Goal: Transaction & Acquisition: Purchase product/service

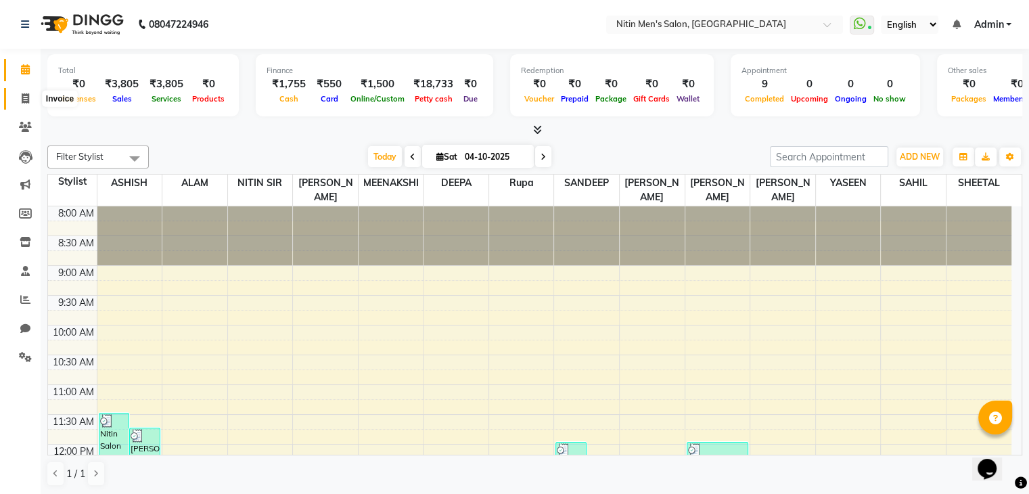
click at [30, 106] on span at bounding box center [26, 99] width 24 height 16
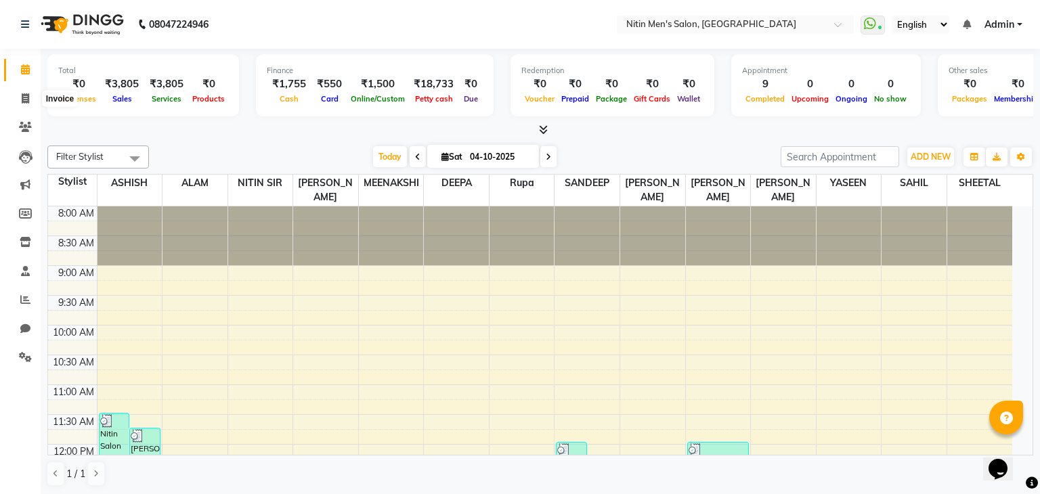
select select "7981"
select select "service"
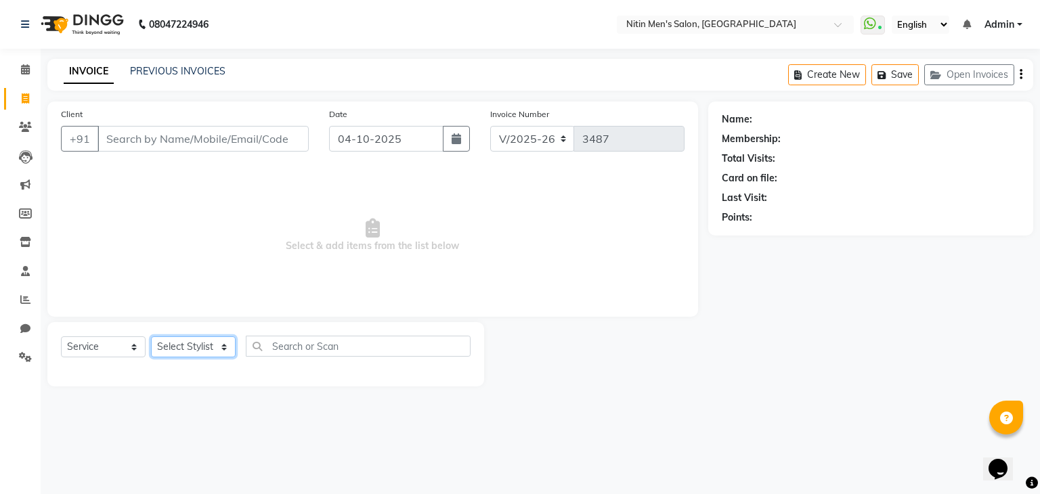
click at [196, 349] on select "Select Stylist [PERSON_NAME] DEEPA [PERSON_NAME] MEENAKSHI NITIN SIR [PERSON_NA…" at bounding box center [193, 346] width 85 height 21
select select "91720"
click at [151, 337] on select "Select Stylist [PERSON_NAME] DEEPA [PERSON_NAME] MEENAKSHI NITIN SIR [PERSON_NA…" at bounding box center [193, 346] width 85 height 21
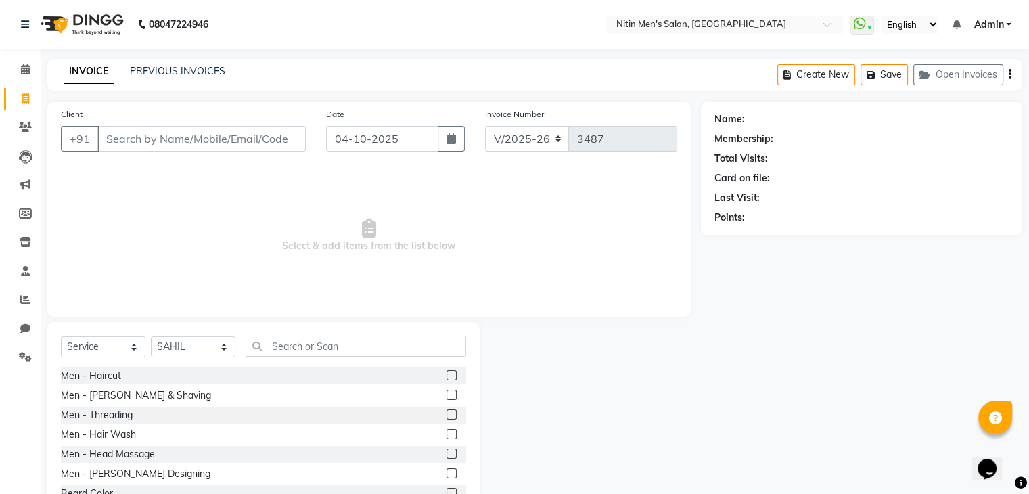
click at [447, 379] on label at bounding box center [452, 375] width 10 height 10
click at [447, 379] on input "checkbox" at bounding box center [451, 376] width 9 height 9
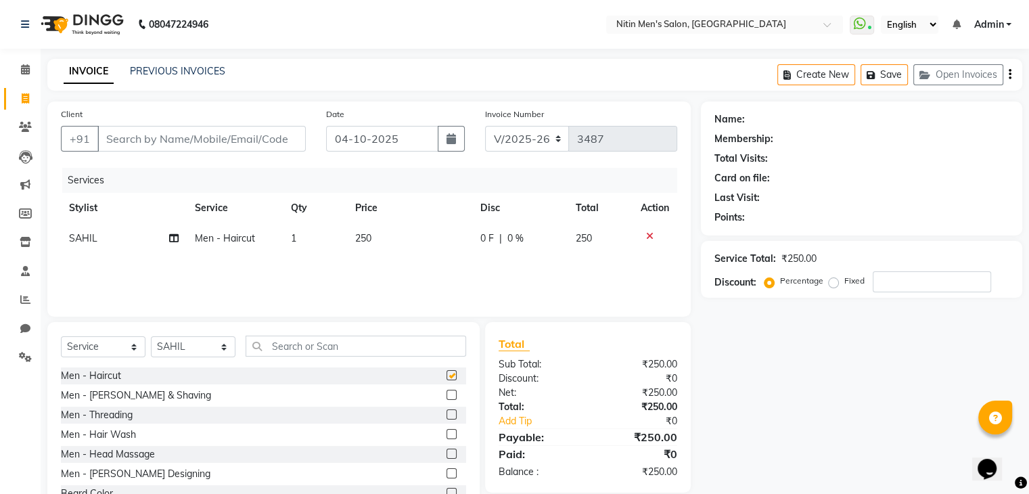
checkbox input "false"
click at [447, 395] on label at bounding box center [452, 395] width 10 height 10
click at [447, 395] on input "checkbox" at bounding box center [451, 395] width 9 height 9
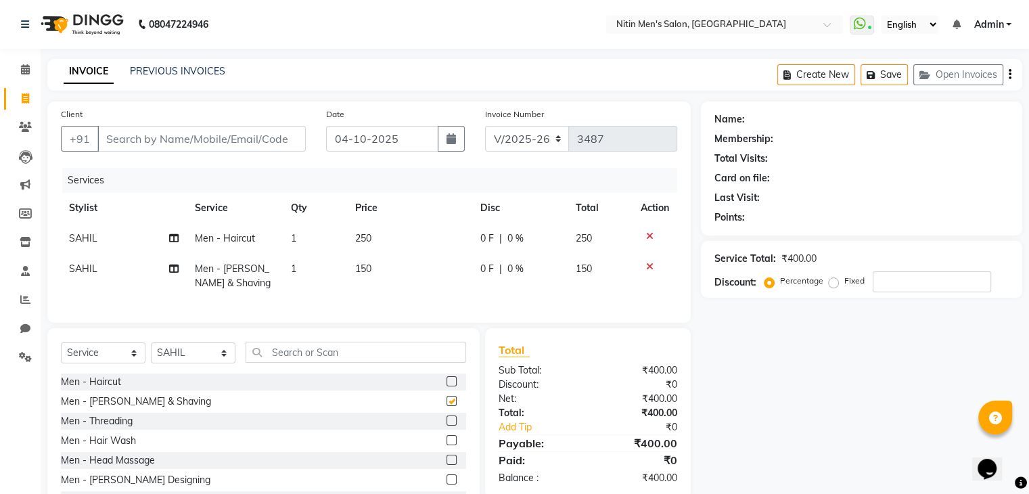
checkbox input "false"
click at [409, 363] on input "text" at bounding box center [356, 352] width 221 height 21
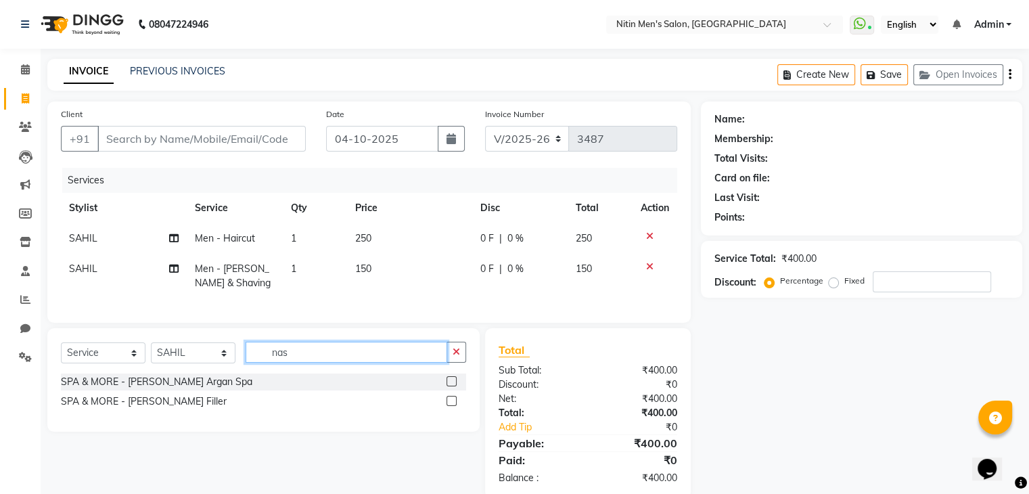
type input "nas"
click at [451, 386] on label at bounding box center [452, 381] width 10 height 10
click at [451, 386] on input "checkbox" at bounding box center [451, 382] width 9 height 9
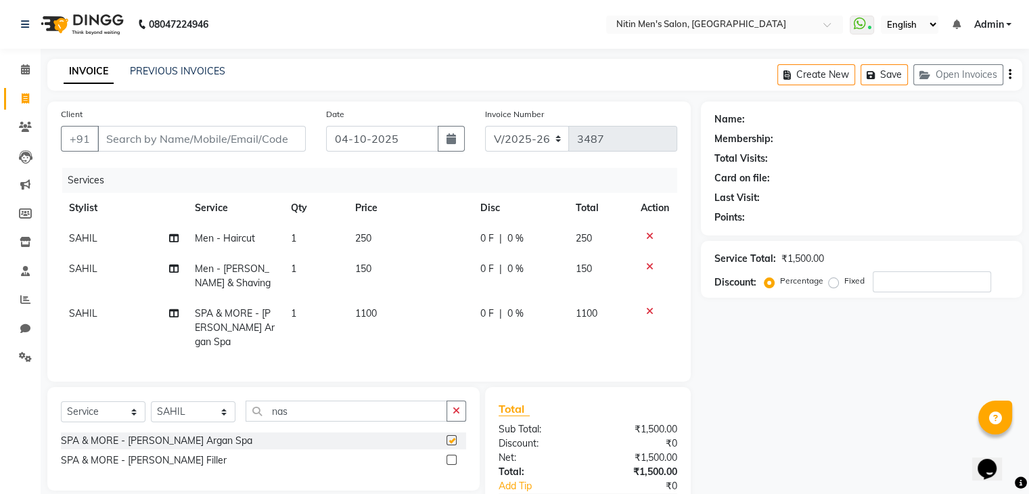
checkbox input "false"
click at [263, 142] on input "Client" at bounding box center [201, 139] width 208 height 26
type input "9"
type input "0"
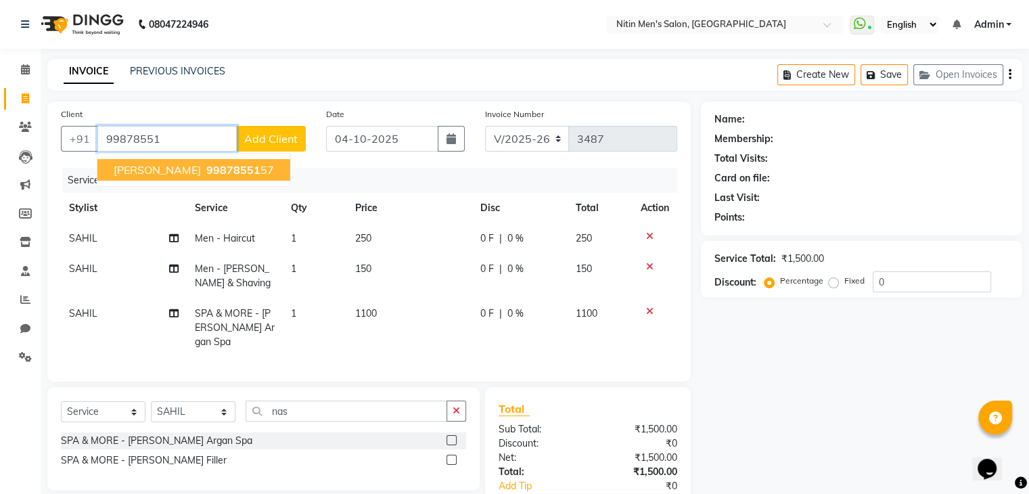
click at [224, 166] on ngb-highlight "99878551 57" at bounding box center [239, 170] width 70 height 14
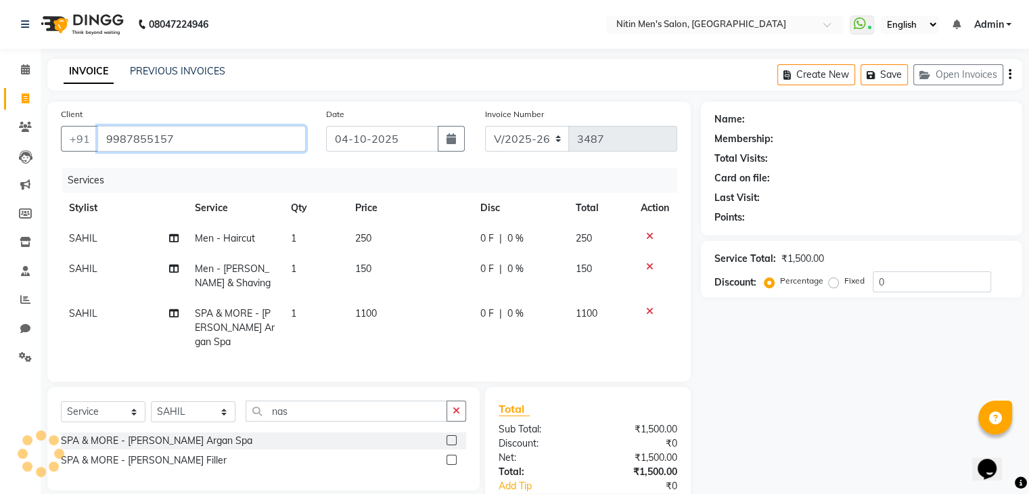
type input "9987855157"
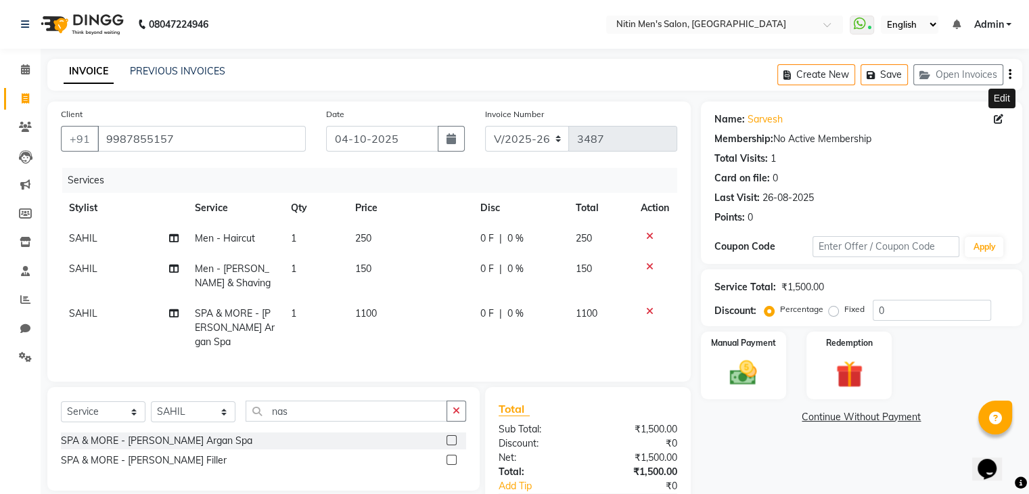
click at [1002, 125] on span at bounding box center [1001, 119] width 15 height 14
click at [1000, 123] on icon at bounding box center [998, 118] width 9 height 9
select select "[DEMOGRAPHIC_DATA]"
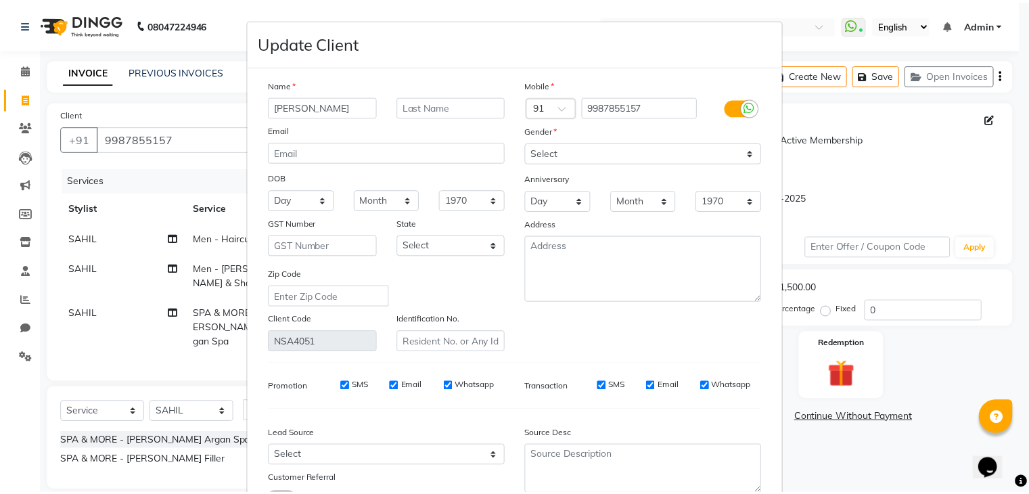
scroll to position [114, 0]
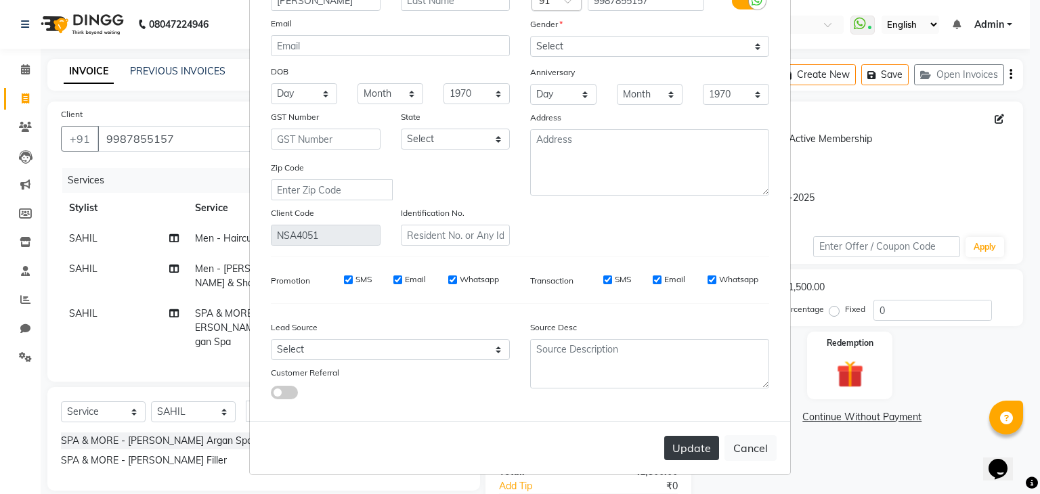
type input "[PERSON_NAME]"
click at [690, 460] on button "Update" at bounding box center [691, 448] width 55 height 24
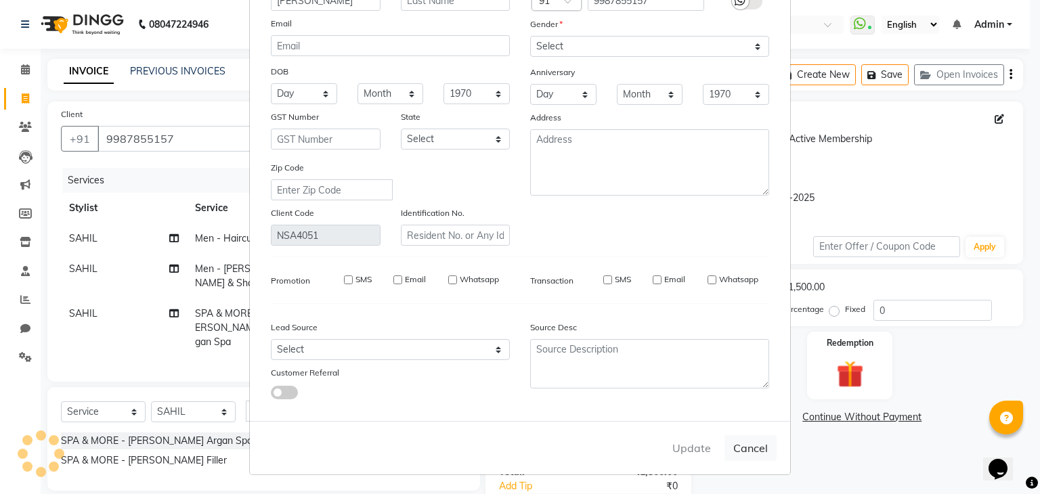
select select
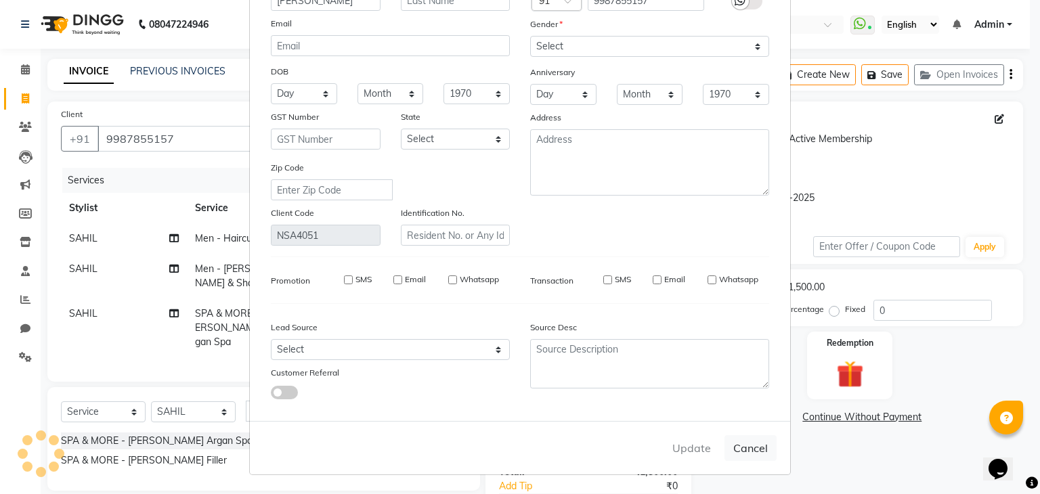
select select
checkbox input "false"
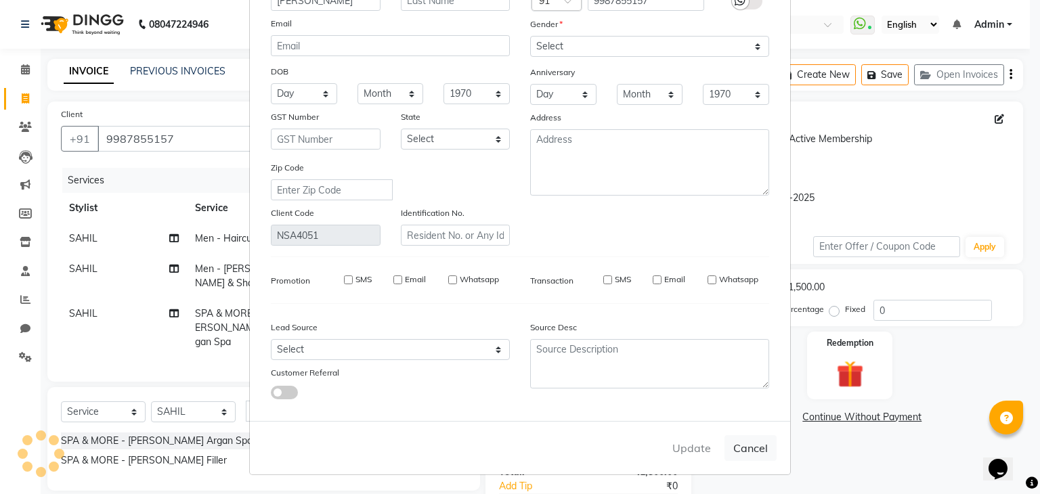
checkbox input "false"
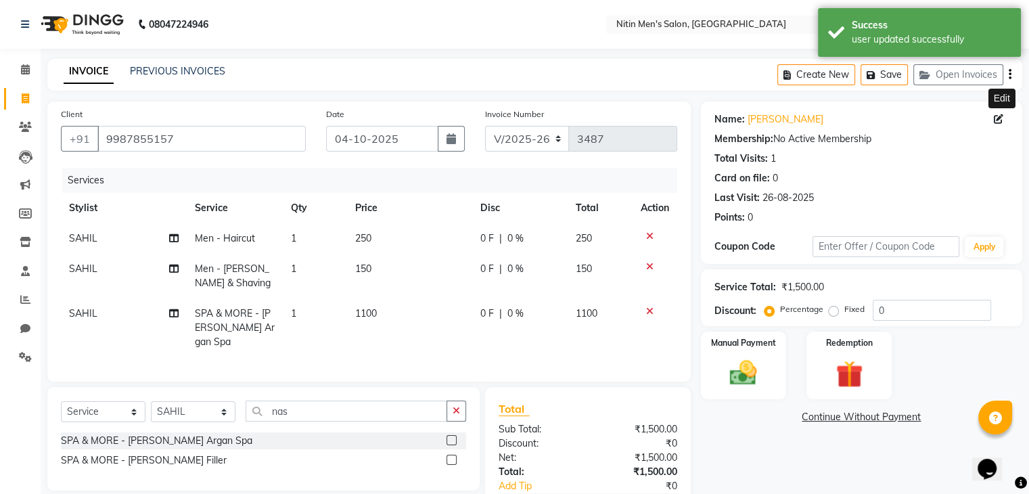
scroll to position [70, 0]
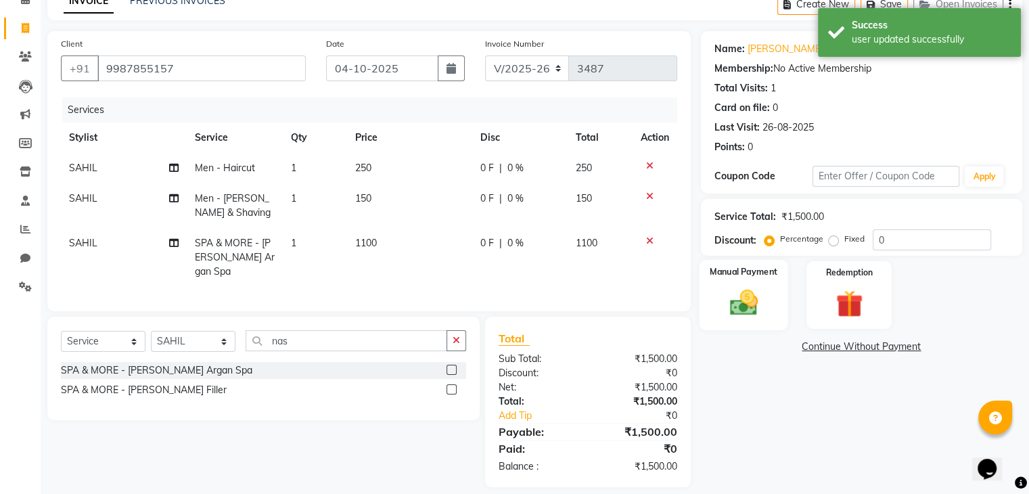
click at [727, 307] on img at bounding box center [743, 303] width 45 height 32
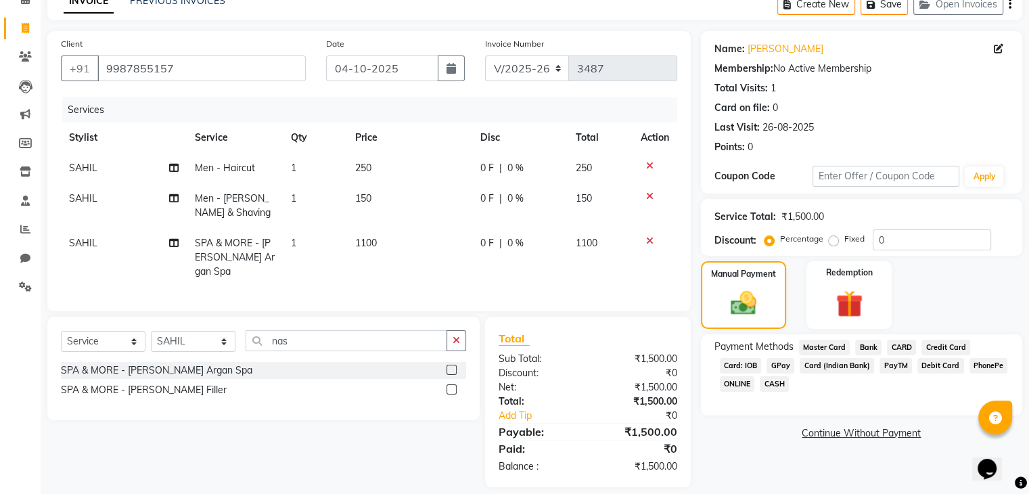
click at [777, 366] on span "GPay" at bounding box center [781, 366] width 28 height 16
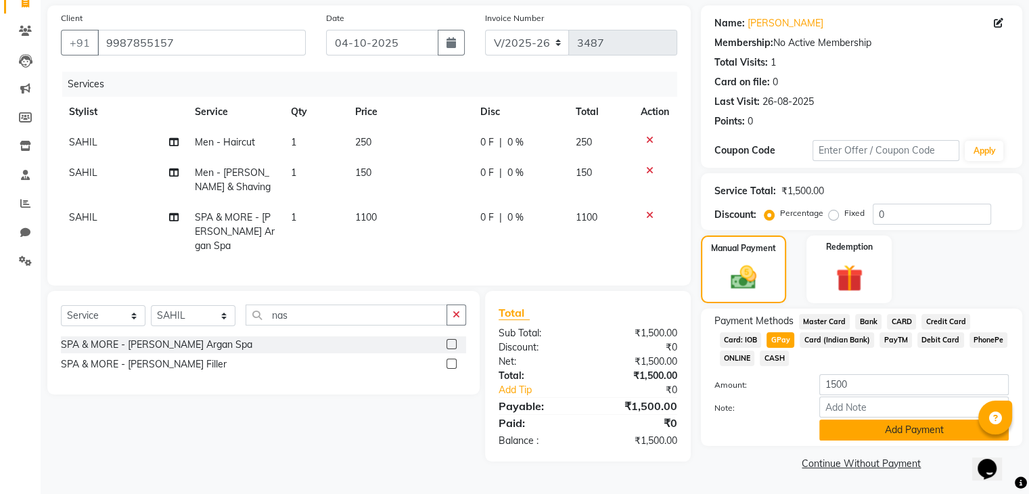
click at [844, 430] on button "Add Payment" at bounding box center [915, 430] width 190 height 21
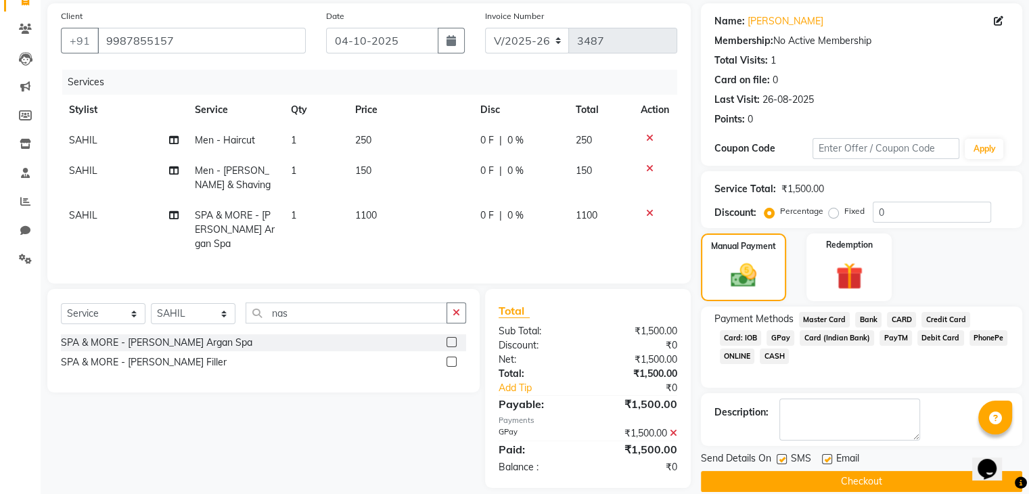
scroll to position [116, 0]
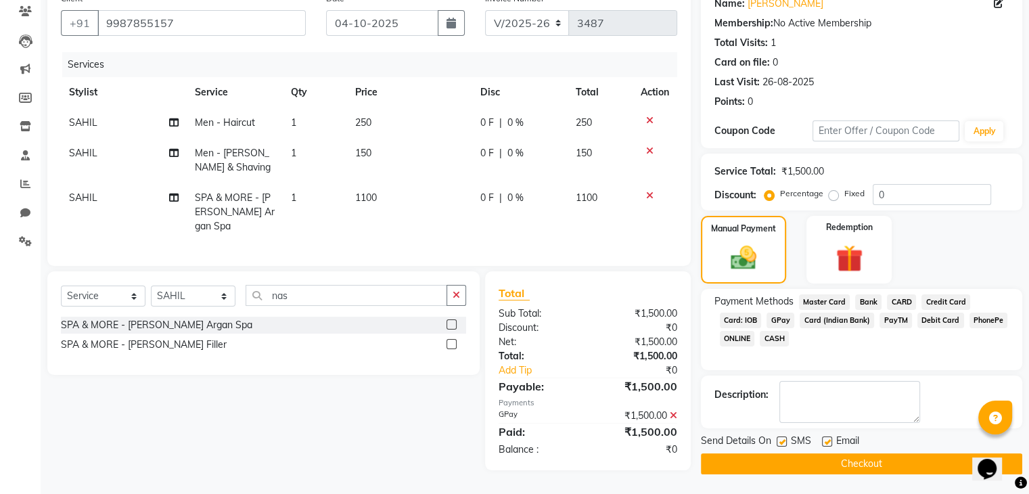
click at [826, 455] on button "Checkout" at bounding box center [861, 463] width 321 height 21
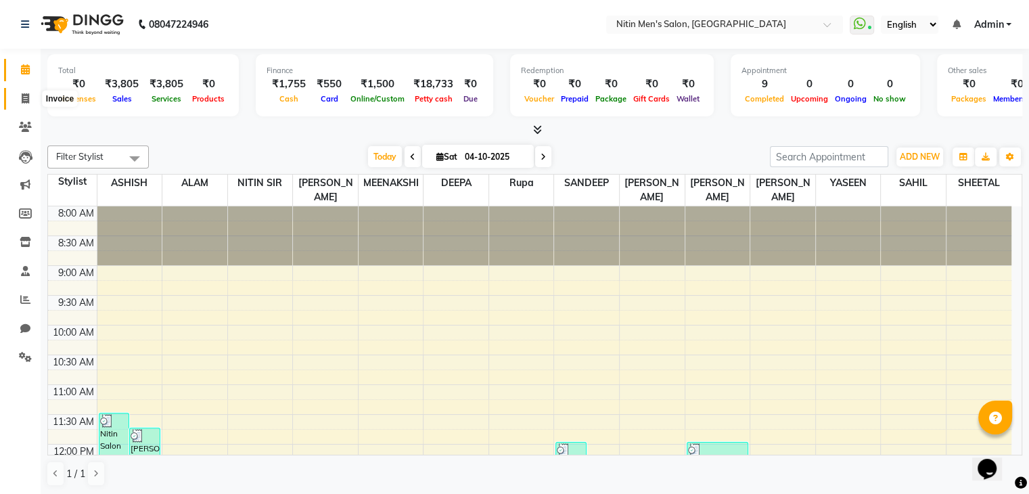
click at [26, 102] on icon at bounding box center [25, 98] width 7 height 10
select select "7981"
select select "service"
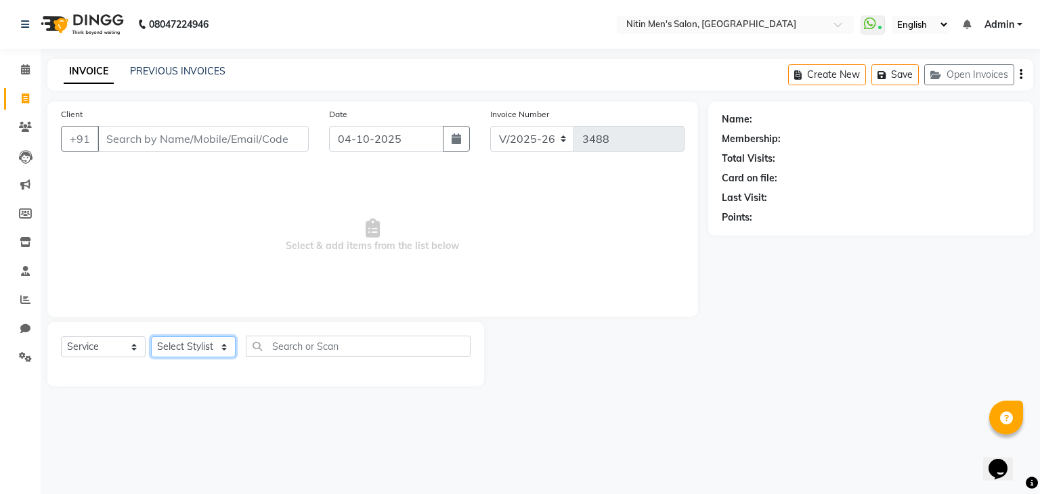
click at [184, 350] on select "Select Stylist [PERSON_NAME] DEEPA [PERSON_NAME] MEENAKSHI NITIN SIR [PERSON_NA…" at bounding box center [193, 346] width 85 height 21
select select "92345"
click at [151, 337] on select "Select Stylist [PERSON_NAME] DEEPA [PERSON_NAME] MEENAKSHI NITIN SIR [PERSON_NA…" at bounding box center [193, 346] width 85 height 21
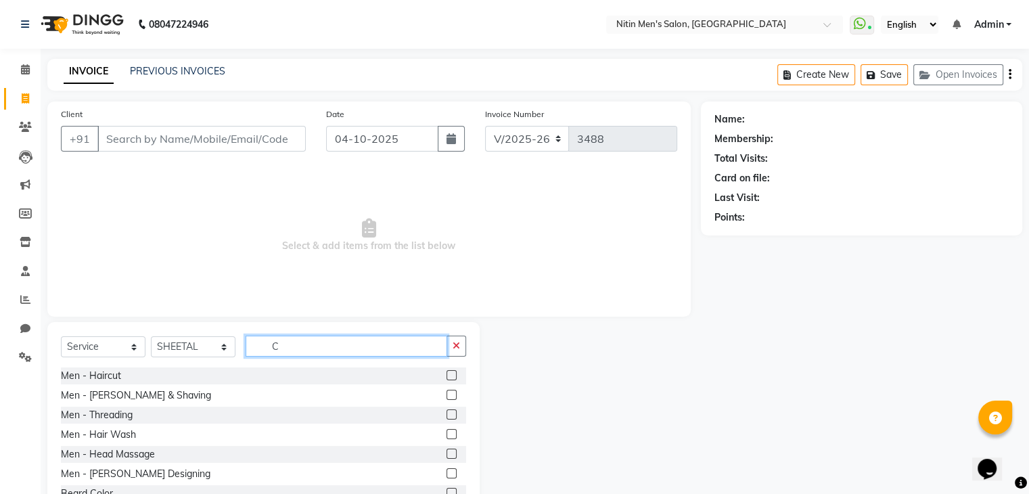
click at [298, 348] on input "C" at bounding box center [347, 346] width 202 height 21
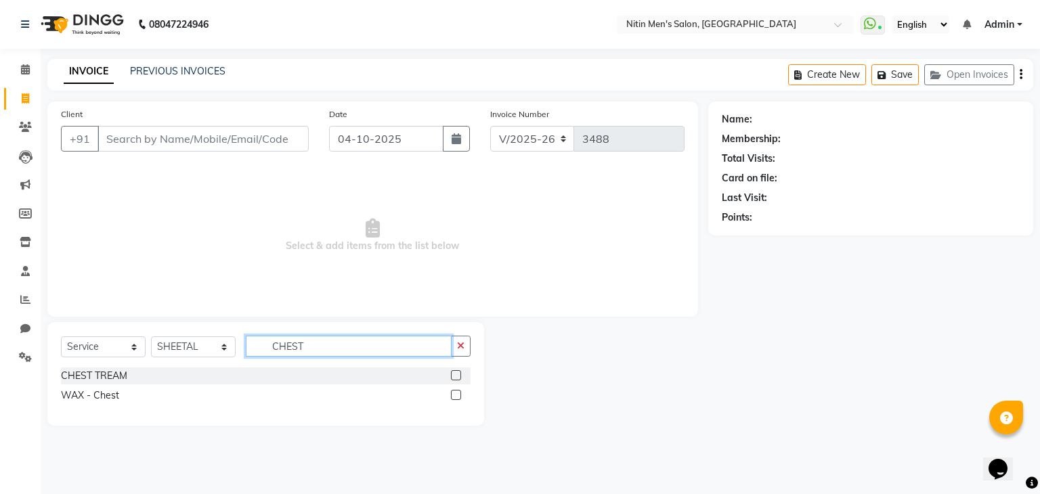
type input "CHEST"
click at [453, 374] on label at bounding box center [456, 375] width 10 height 10
click at [453, 374] on input "checkbox" at bounding box center [455, 376] width 9 height 9
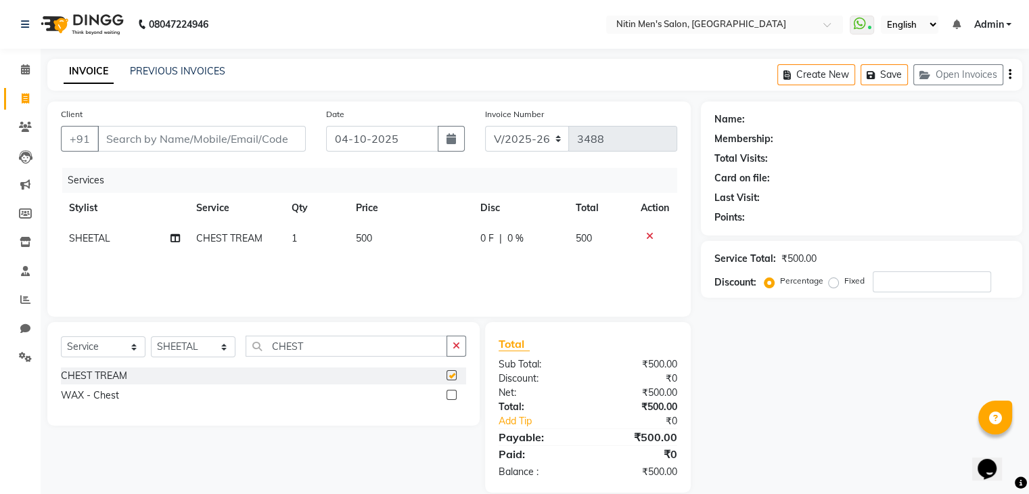
checkbox input "false"
click at [452, 393] on label at bounding box center [452, 395] width 10 height 10
click at [452, 393] on input "checkbox" at bounding box center [451, 395] width 9 height 9
checkbox input "false"
click at [646, 269] on icon at bounding box center [649, 266] width 7 height 9
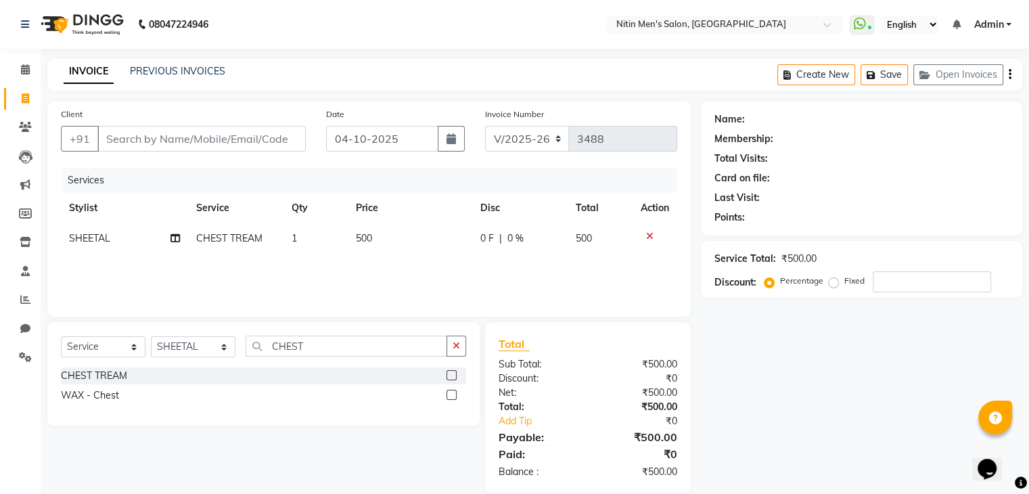
click at [646, 241] on icon at bounding box center [649, 235] width 7 height 9
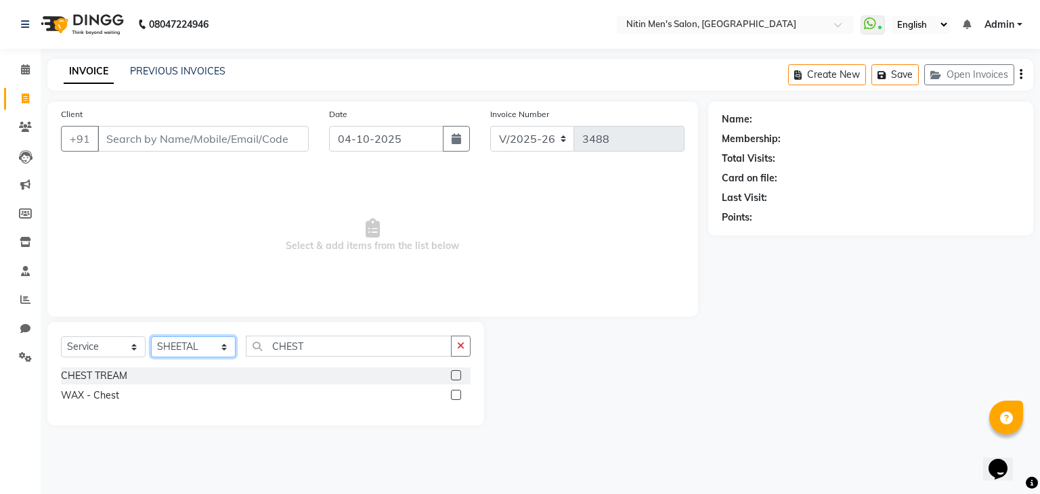
click at [185, 351] on select "Select Stylist [PERSON_NAME] DEEPA [PERSON_NAME] MEENAKSHI NITIN SIR [PERSON_NA…" at bounding box center [193, 346] width 85 height 21
select select "87617"
click at [151, 337] on select "Select Stylist [PERSON_NAME] DEEPA [PERSON_NAME] MEENAKSHI NITIN SIR [PERSON_NA…" at bounding box center [193, 346] width 85 height 21
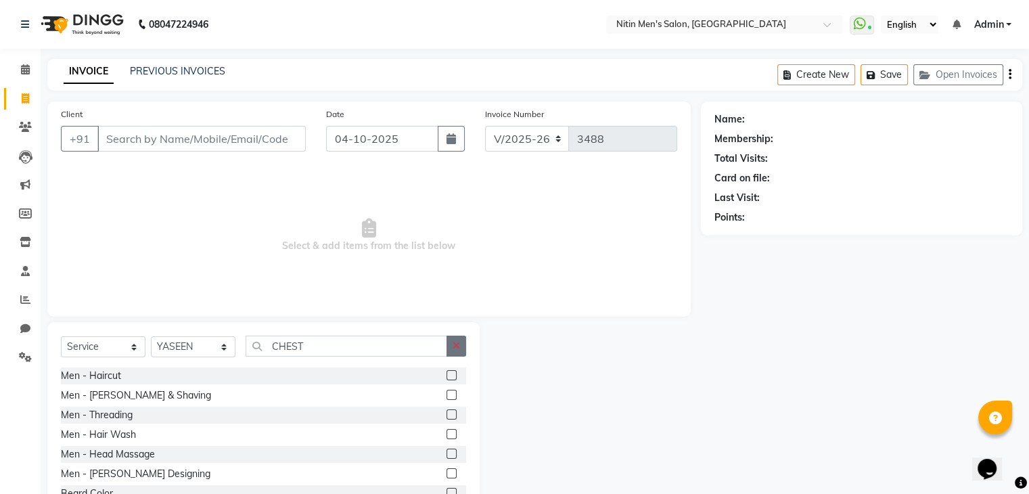
click at [465, 344] on button "button" at bounding box center [457, 346] width 20 height 21
click at [399, 350] on input "text" at bounding box center [356, 346] width 221 height 21
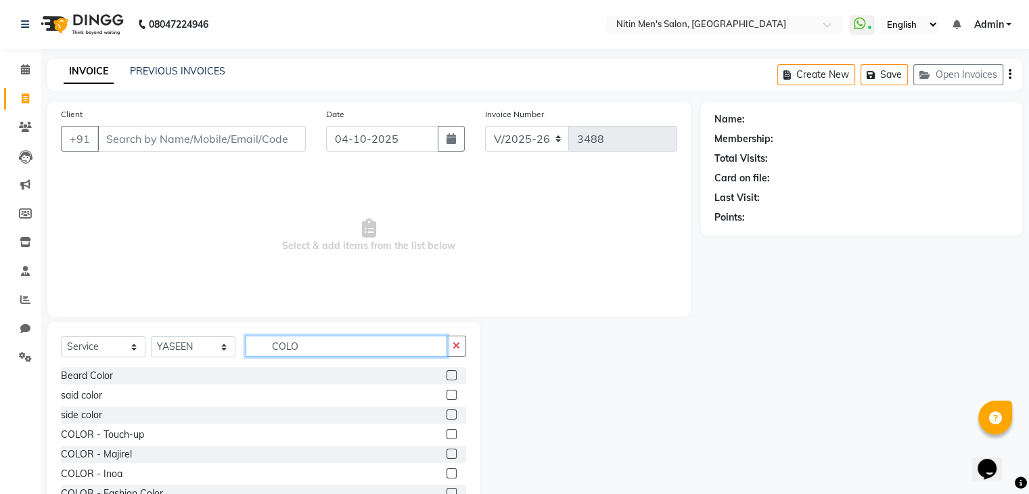
type input "COLO"
click at [447, 476] on label at bounding box center [452, 473] width 10 height 10
click at [447, 476] on input "checkbox" at bounding box center [451, 474] width 9 height 9
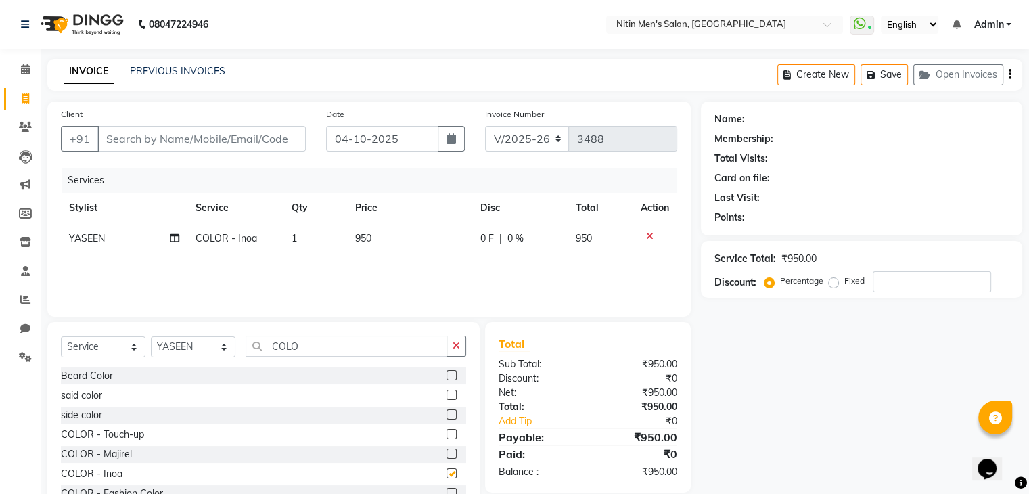
checkbox input "false"
click at [316, 347] on input "COLO" at bounding box center [347, 346] width 202 height 21
type input "C"
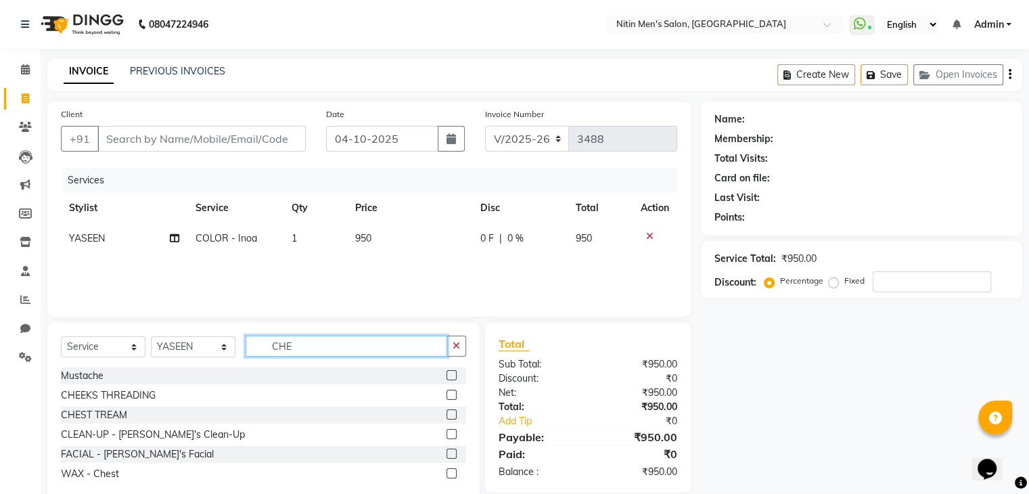
type input "CHE"
click at [452, 409] on div at bounding box center [457, 415] width 20 height 17
click at [451, 411] on label at bounding box center [452, 414] width 10 height 10
click at [451, 411] on input "checkbox" at bounding box center [451, 415] width 9 height 9
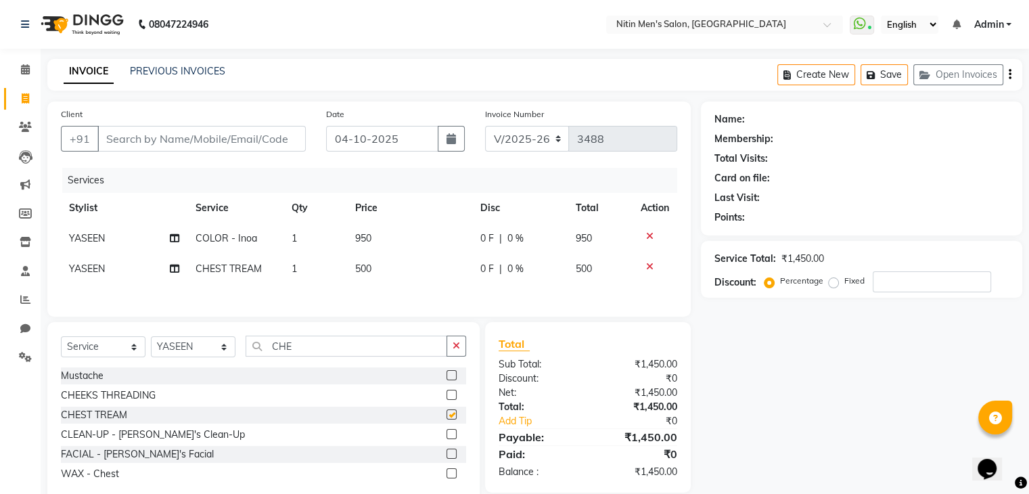
checkbox input "false"
click at [365, 259] on td "500" at bounding box center [409, 269] width 125 height 30
select select "87617"
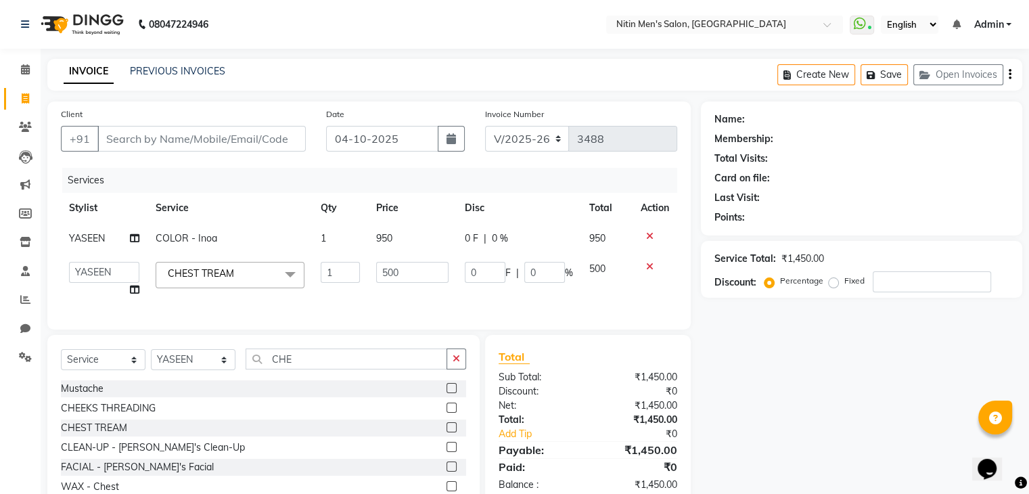
click at [365, 259] on td "1" at bounding box center [340, 279] width 55 height 51
click at [380, 273] on input "500" at bounding box center [412, 272] width 73 height 21
type input "200"
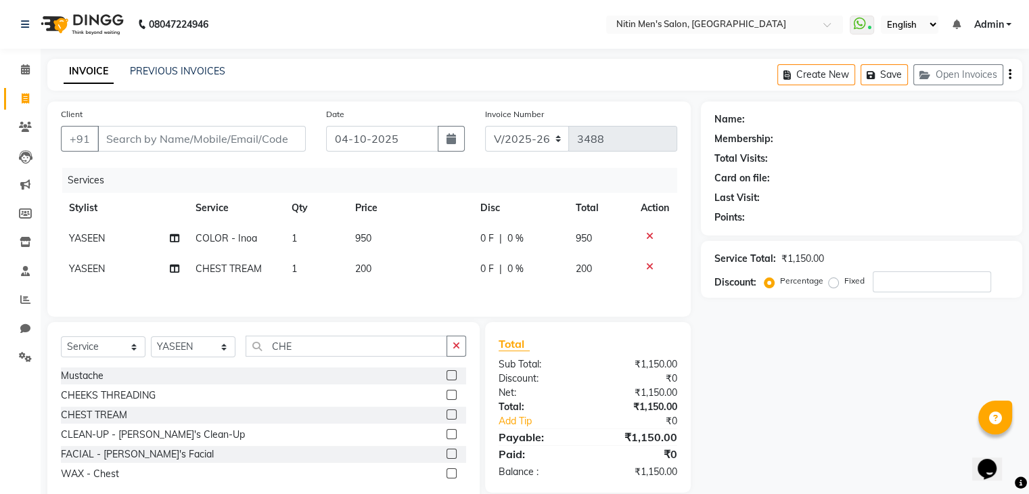
click at [379, 298] on div "Services Stylist Service Qty Price Disc Total Action YASEEN COLOR - Inoa 1 950 …" at bounding box center [369, 235] width 617 height 135
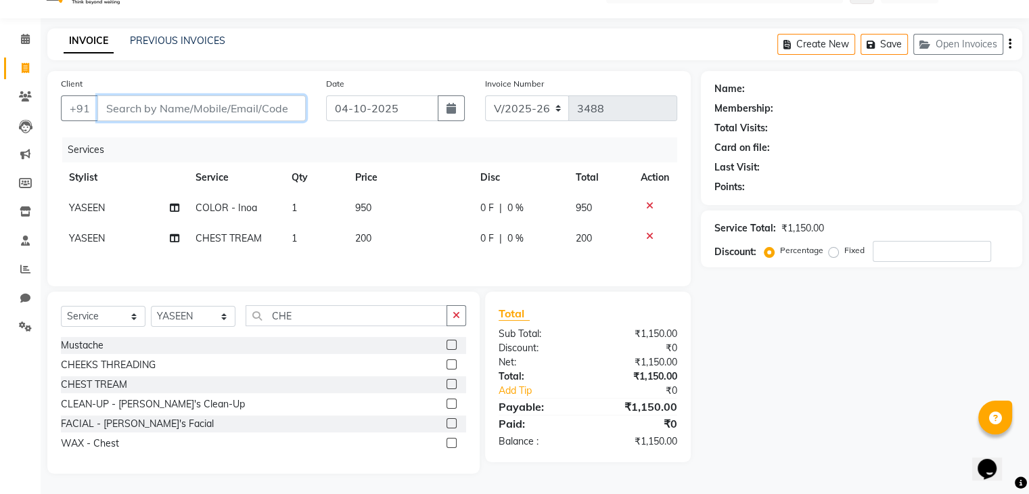
click at [246, 110] on input "Client" at bounding box center [201, 108] width 208 height 26
click at [363, 208] on span "950" at bounding box center [363, 208] width 16 height 12
select select "87617"
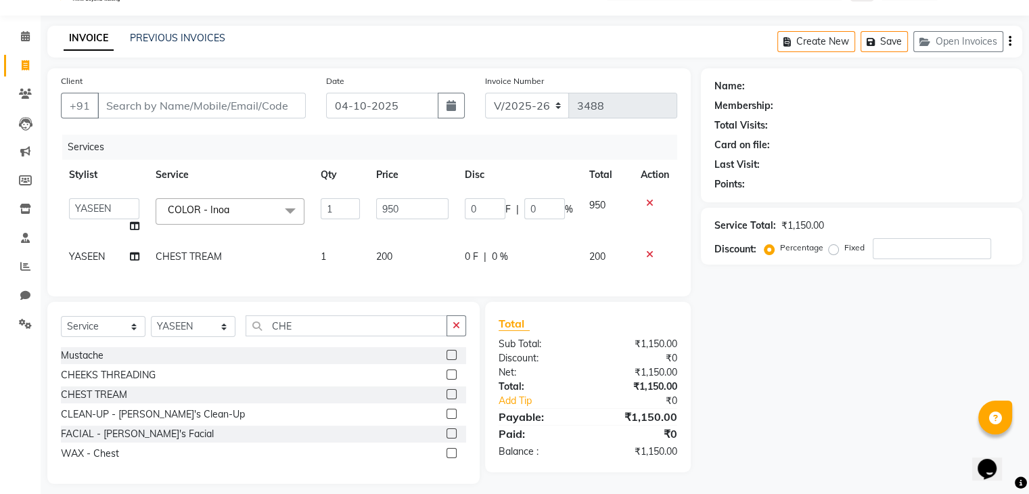
click at [363, 208] on td "1" at bounding box center [340, 215] width 55 height 51
click at [390, 215] on input "950" at bounding box center [412, 208] width 73 height 21
type input "600"
click at [403, 236] on tbody "ALAM ASHISH DEEPA HASIB JITU MEENAKSHI NITIN SIR PRAJAKTA Rupa SAHIL SANDEEP SH…" at bounding box center [369, 231] width 617 height 82
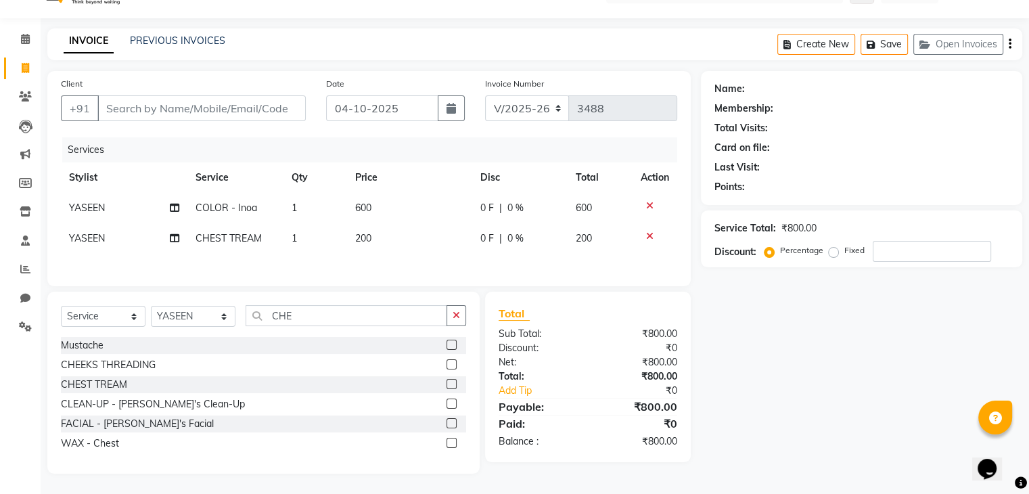
click at [241, 208] on span "COLOR - Inoa" at bounding box center [227, 208] width 62 height 12
select select "87617"
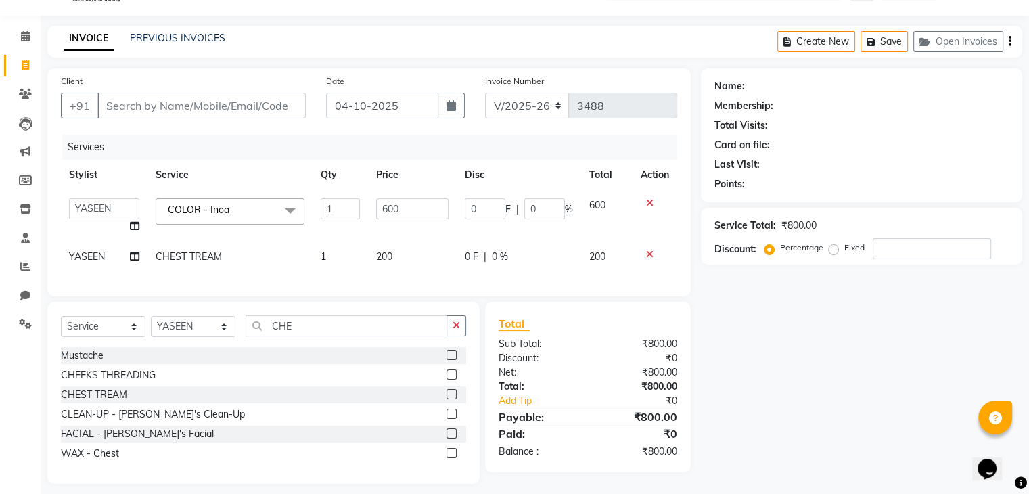
click at [241, 208] on span "COLOR - Inoa x" at bounding box center [202, 211] width 77 height 17
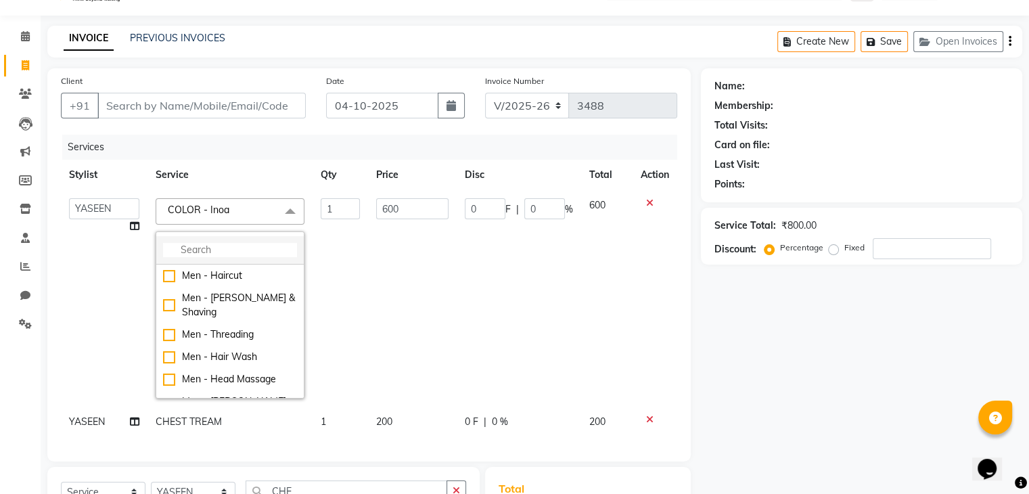
click at [240, 245] on input "multiselect-search" at bounding box center [230, 250] width 134 height 14
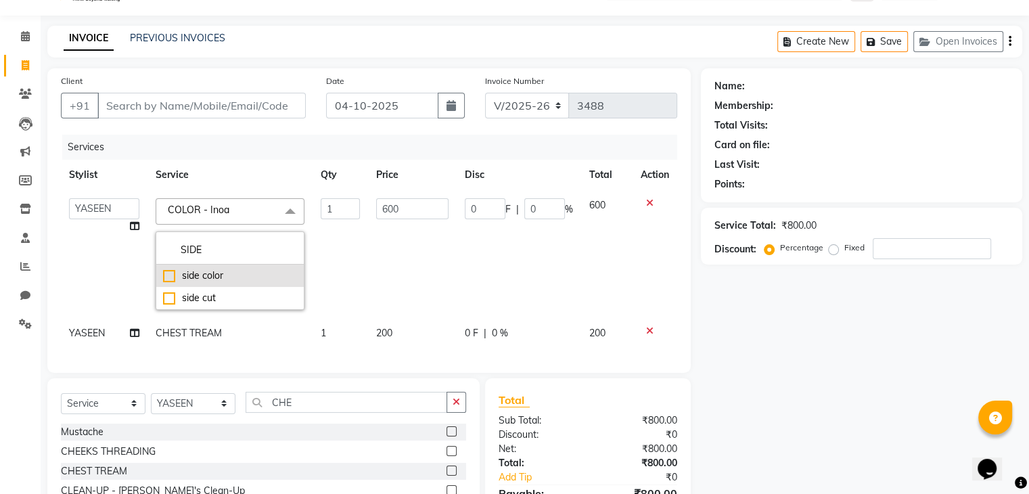
type input "SIDE"
click at [212, 276] on div "side color" at bounding box center [230, 276] width 134 height 14
checkbox input "true"
click at [336, 263] on td "1" at bounding box center [340, 254] width 55 height 128
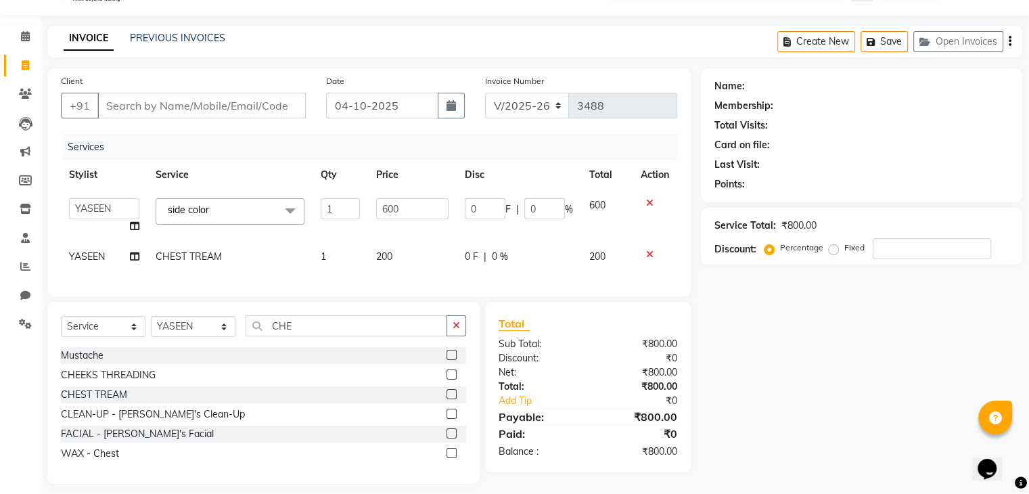
scroll to position [54, 0]
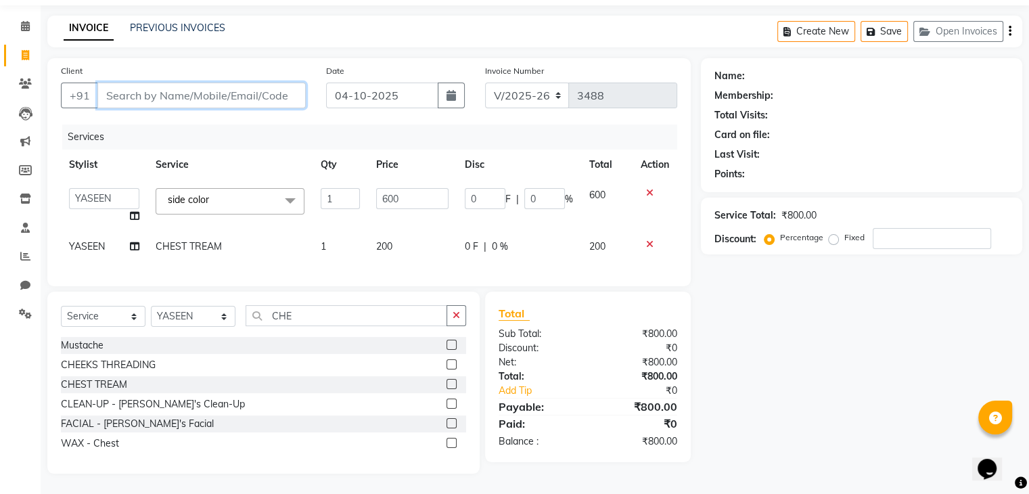
click at [179, 83] on input "Client" at bounding box center [201, 96] width 208 height 26
type input "T"
type input "0"
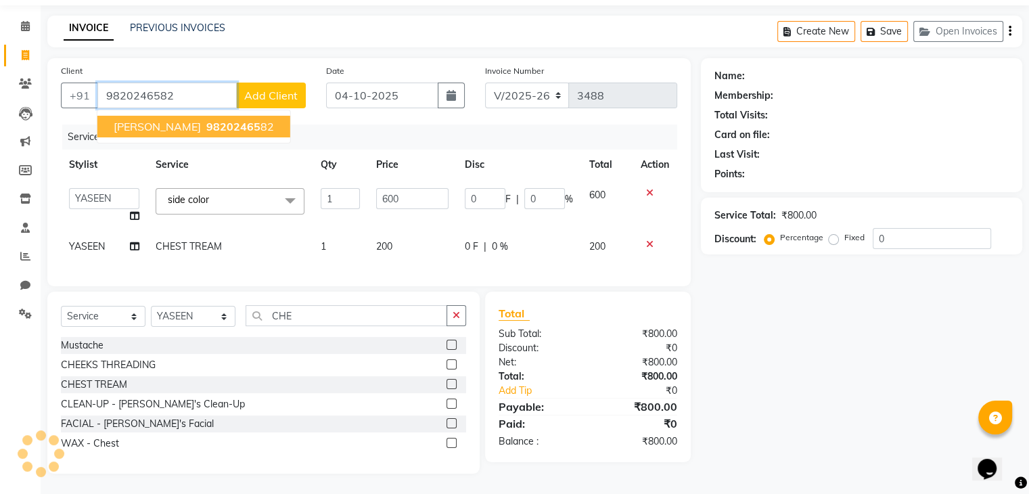
type input "9820246582"
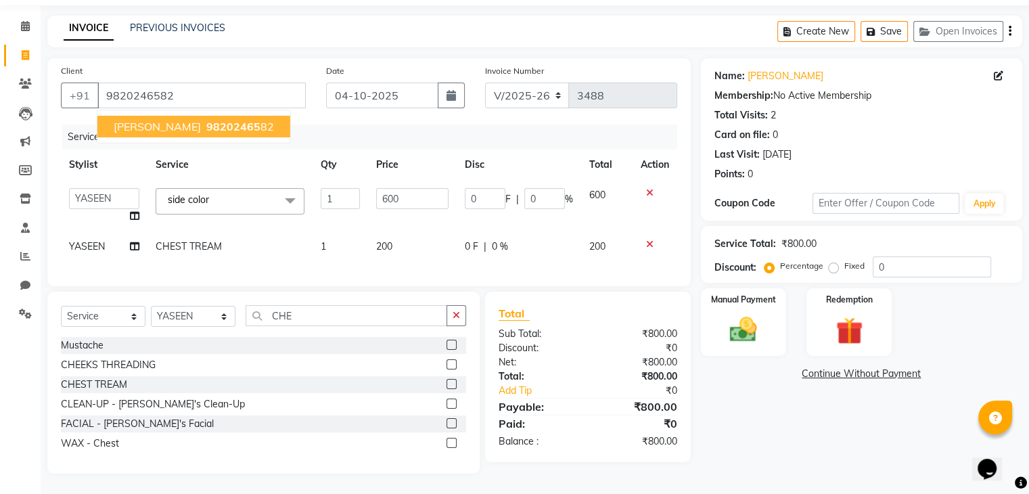
click at [180, 116] on button "RK THAKUR 98202465 82" at bounding box center [193, 127] width 193 height 22
click at [763, 321] on img at bounding box center [743, 330] width 45 height 32
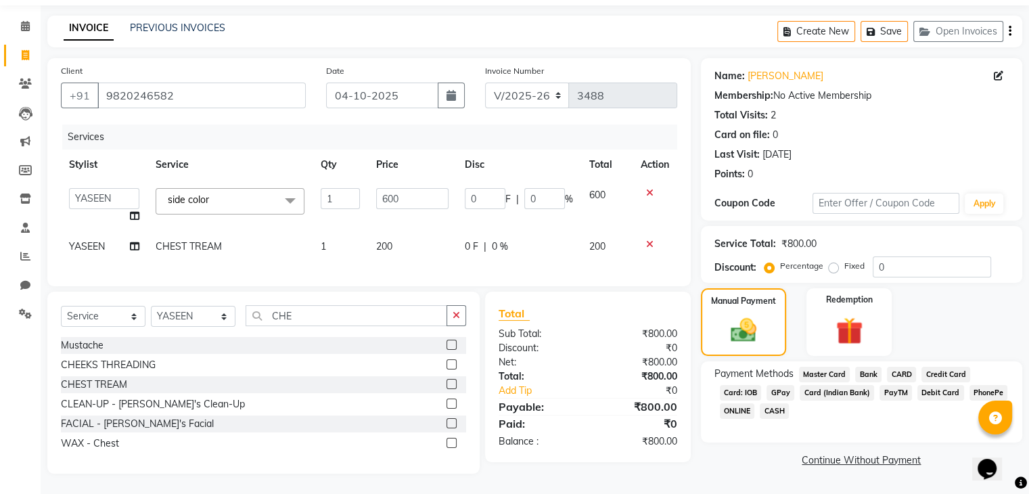
click at [775, 385] on span "GPay" at bounding box center [781, 393] width 28 height 16
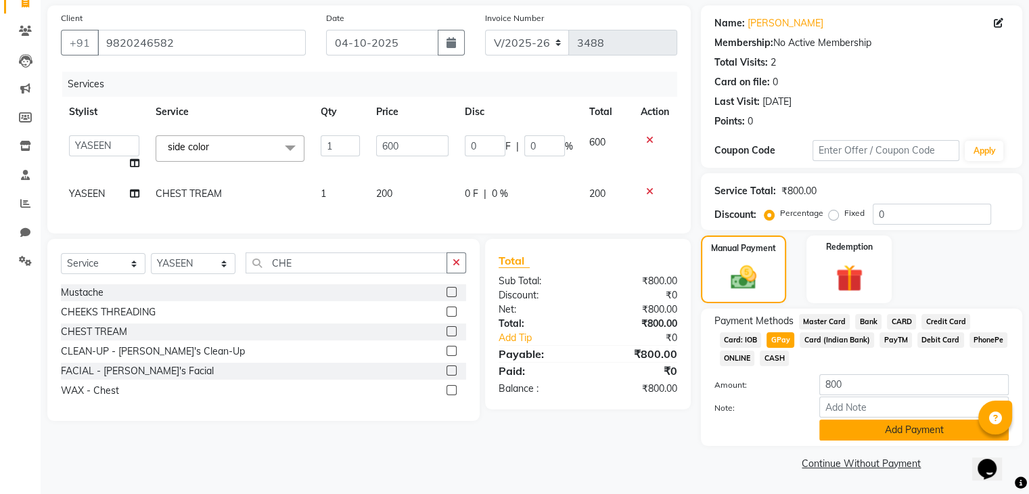
click at [863, 428] on button "Add Payment" at bounding box center [915, 430] width 190 height 21
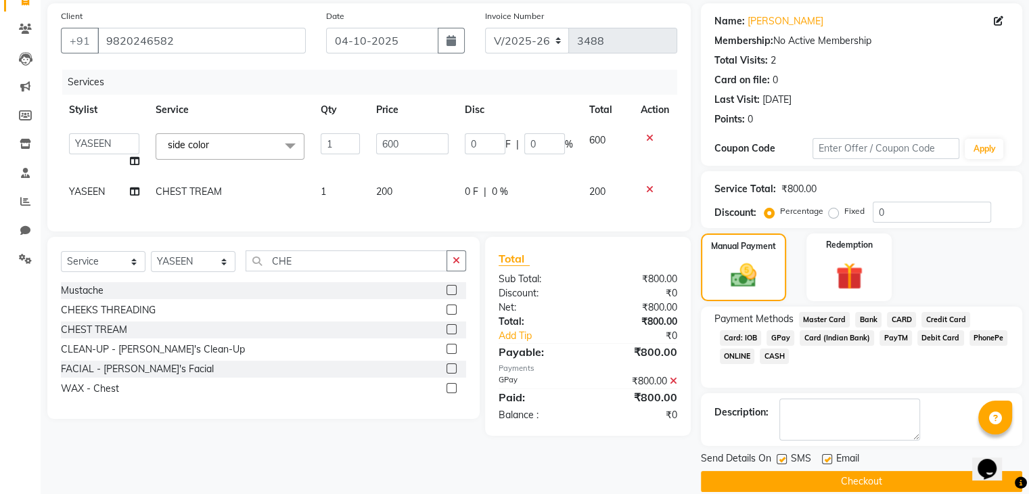
scroll to position [116, 0]
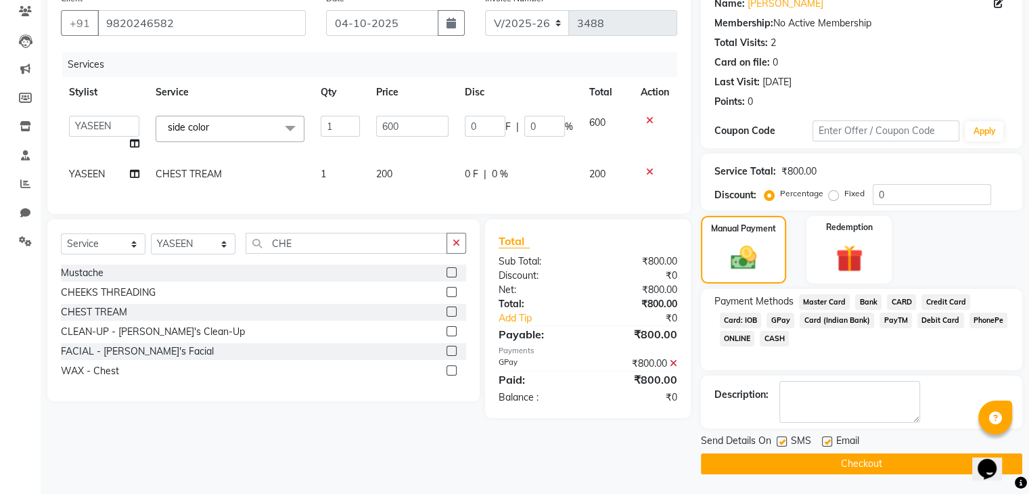
click at [839, 473] on main "INVOICE PREVIOUS INVOICES Create New Save Open Invoices Client +91 9820246582 D…" at bounding box center [535, 219] width 989 height 552
click at [837, 469] on button "Checkout" at bounding box center [861, 463] width 321 height 21
